Goal: Task Accomplishment & Management: Use online tool/utility

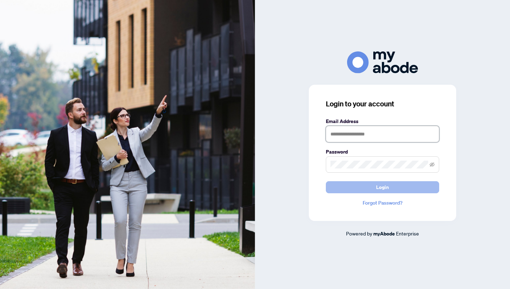
type input "**********"
click at [388, 190] on span "Login" at bounding box center [382, 186] width 13 height 11
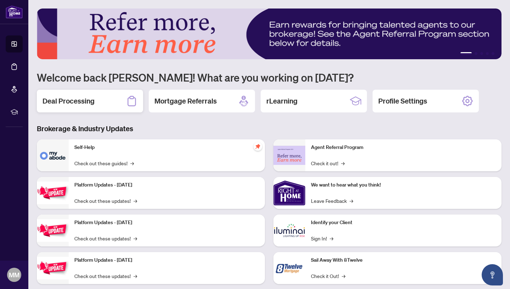
click at [69, 101] on h2 "Deal Processing" at bounding box center [68, 101] width 52 height 10
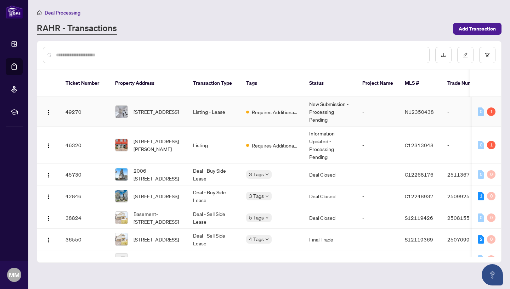
click at [209, 102] on td "Listing - Lease" at bounding box center [213, 111] width 53 height 29
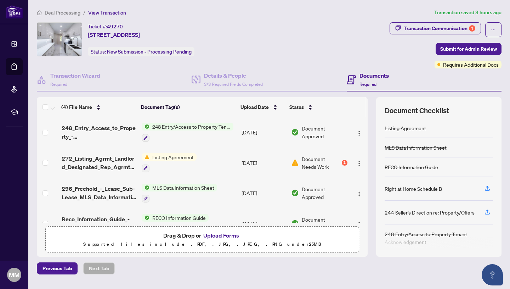
click at [192, 154] on span "Listing Agreement" at bounding box center [172, 157] width 47 height 8
click at [342, 161] on div "1" at bounding box center [345, 163] width 6 height 6
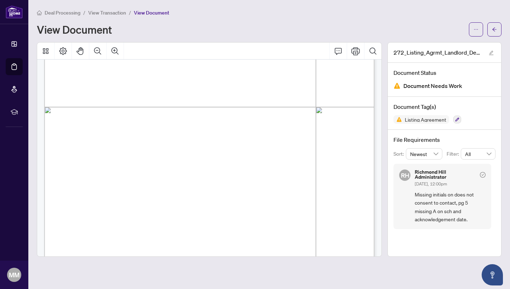
scroll to position [1109, 0]
drag, startPoint x: 284, startPoint y: 220, endPoint x: 249, endPoint y: 215, distance: 35.8
click at [208, 215] on span "LALEH SEYYED KALANTARI" at bounding box center [137, 216] width 141 height 12
click at [208, 214] on span "LALEH SEYYED KALANTARI" at bounding box center [137, 216] width 141 height 12
click at [104, 221] on span "(Signature of Landlord)" at bounding box center [85, 223] width 37 height 5
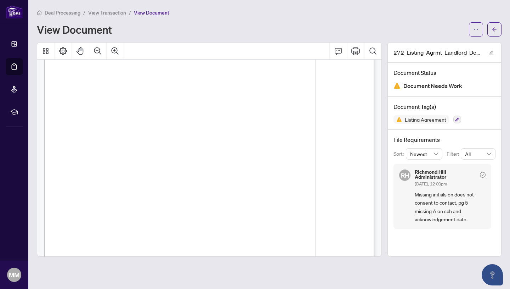
scroll to position [0, 0]
